Goal: Check status

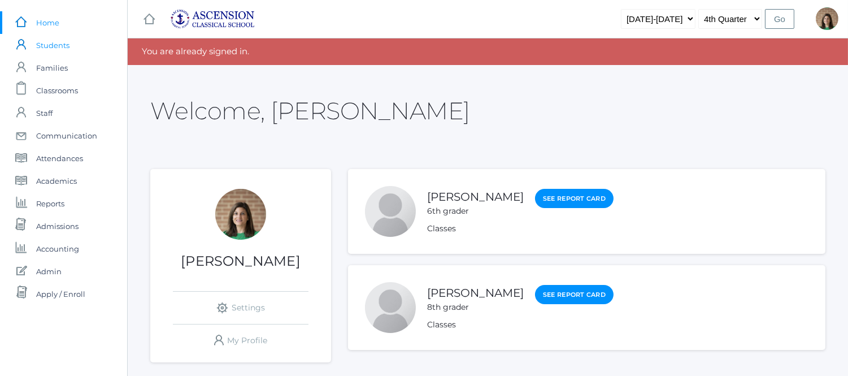
click at [37, 48] on span "Students" at bounding box center [52, 45] width 33 height 23
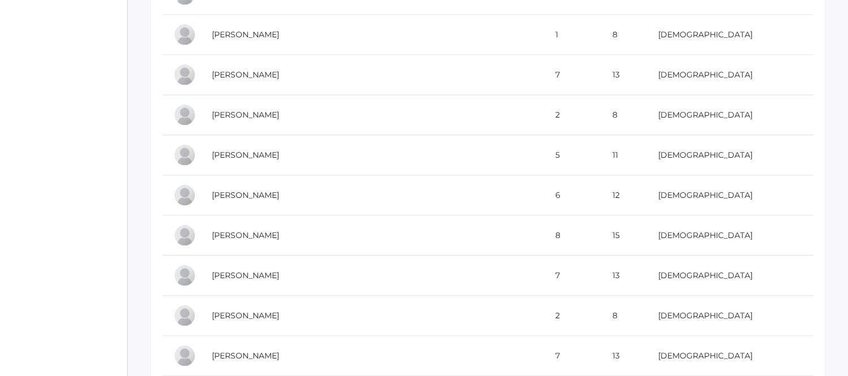
scroll to position [5012, 0]
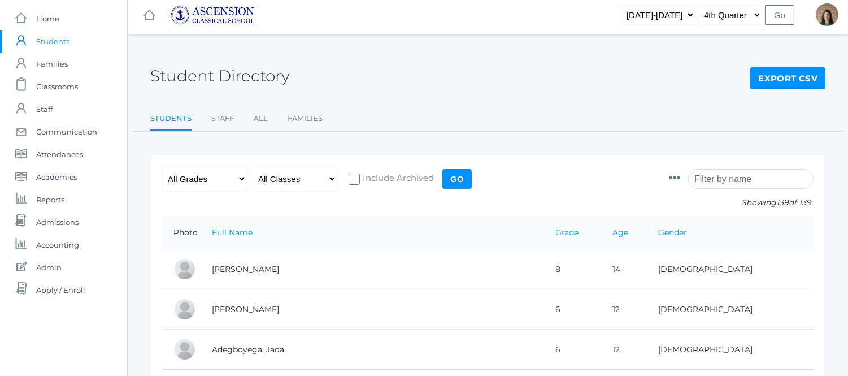
scroll to position [0, 0]
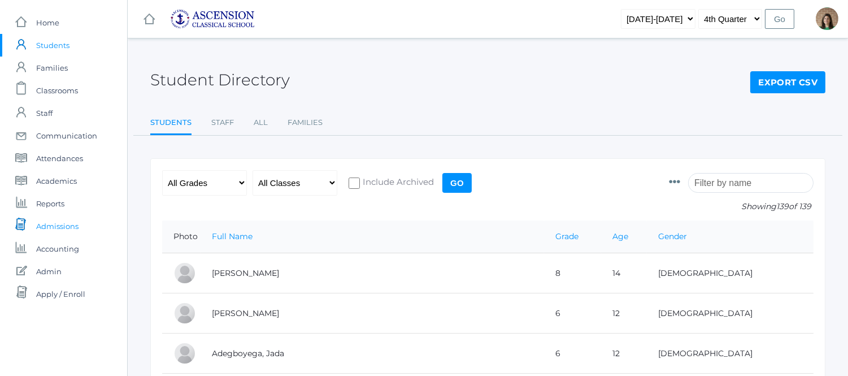
click at [64, 224] on span "Admissions" at bounding box center [57, 226] width 42 height 23
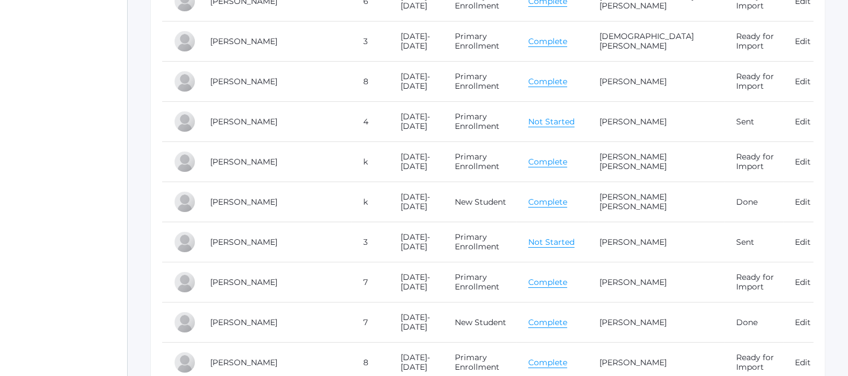
scroll to position [6669, 0]
click at [535, 166] on link "Complete" at bounding box center [547, 161] width 39 height 11
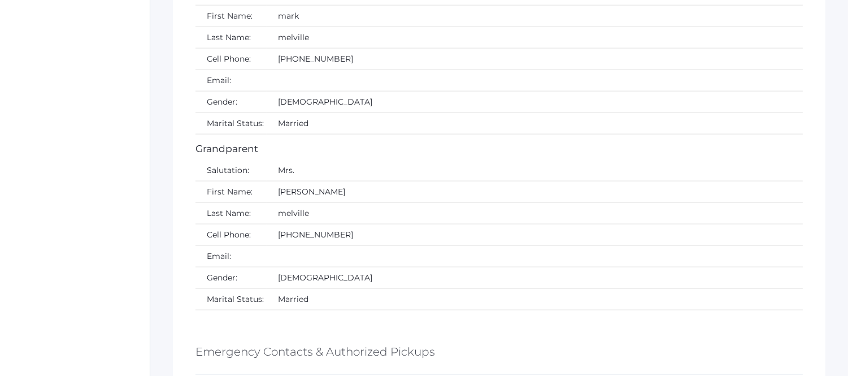
scroll to position [3104, 0]
